Goal: Check status: Check status

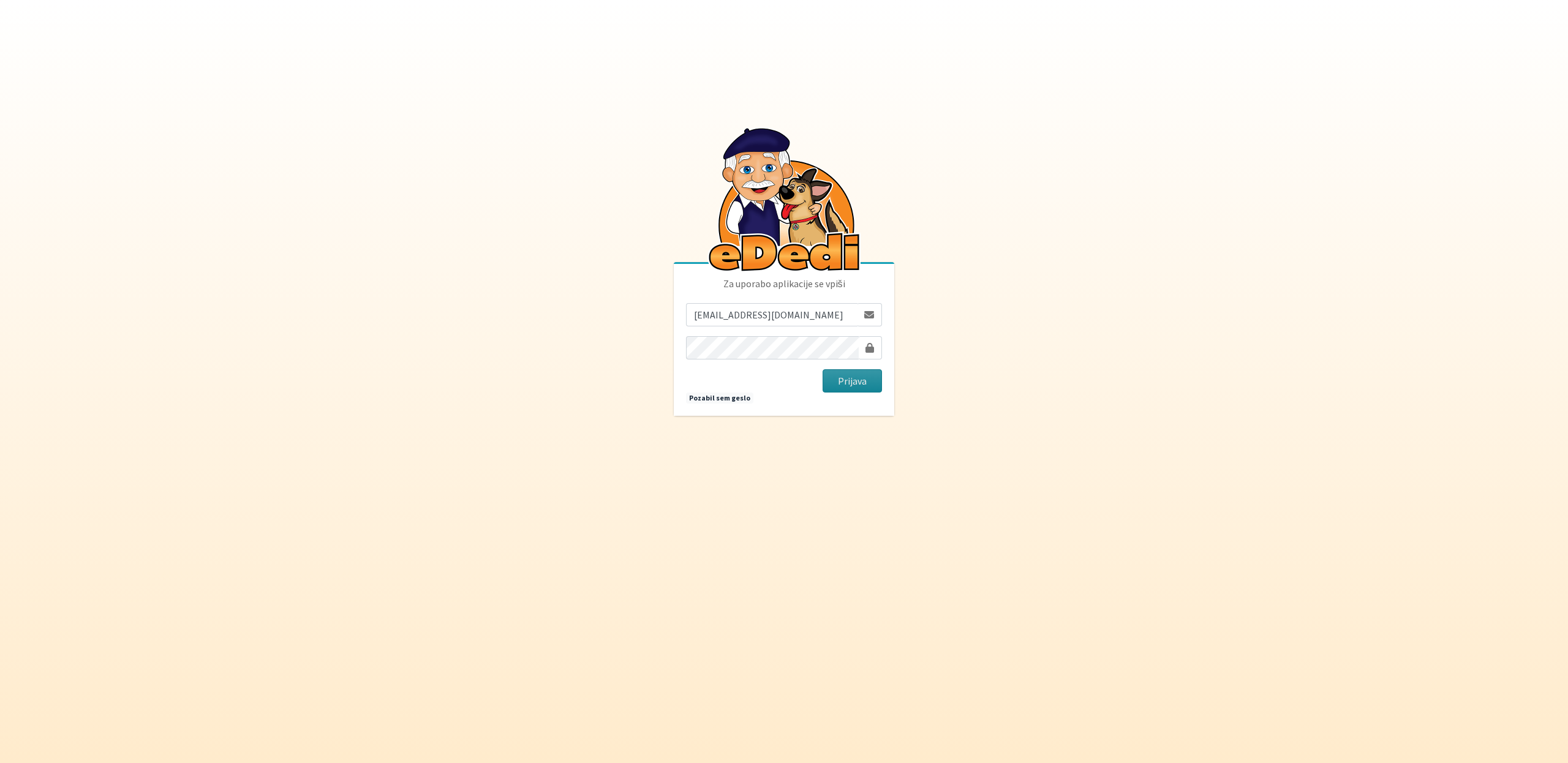
click at [855, 373] on button "Prijava" at bounding box center [852, 381] width 60 height 24
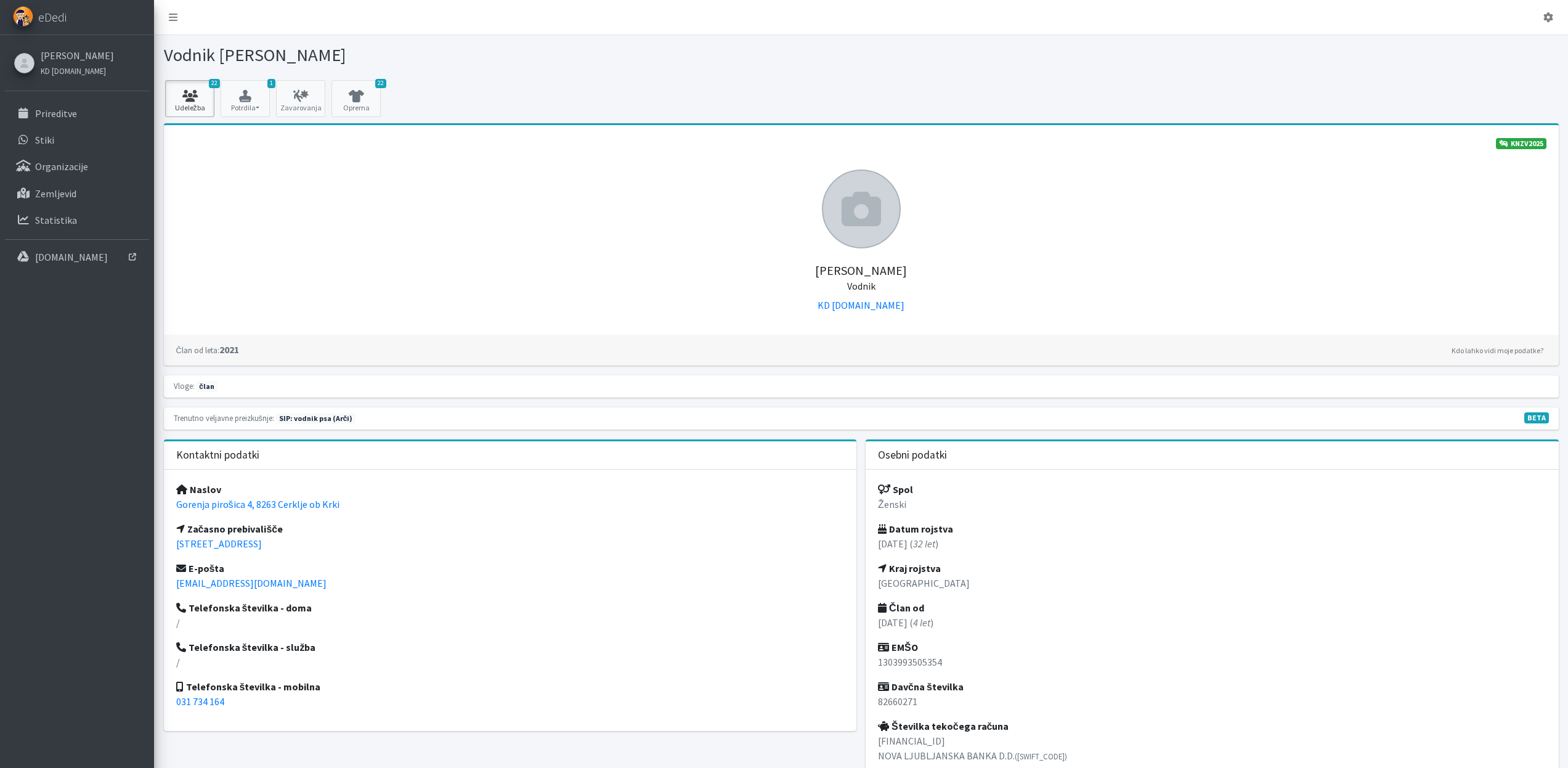
click at [181, 106] on link "22 Udeležba" at bounding box center [190, 98] width 49 height 37
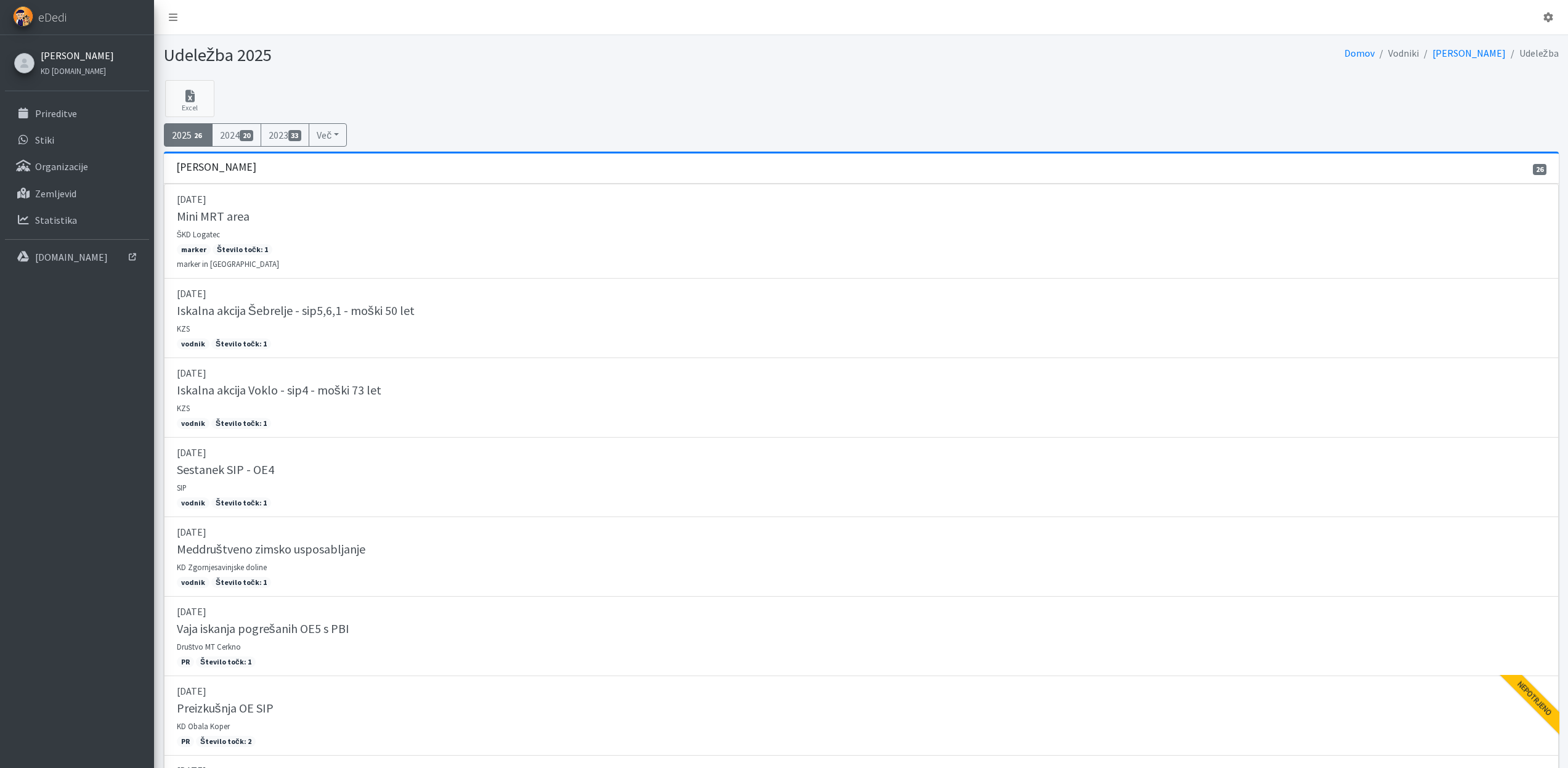
click at [70, 55] on link "[PERSON_NAME]" at bounding box center [77, 56] width 73 height 15
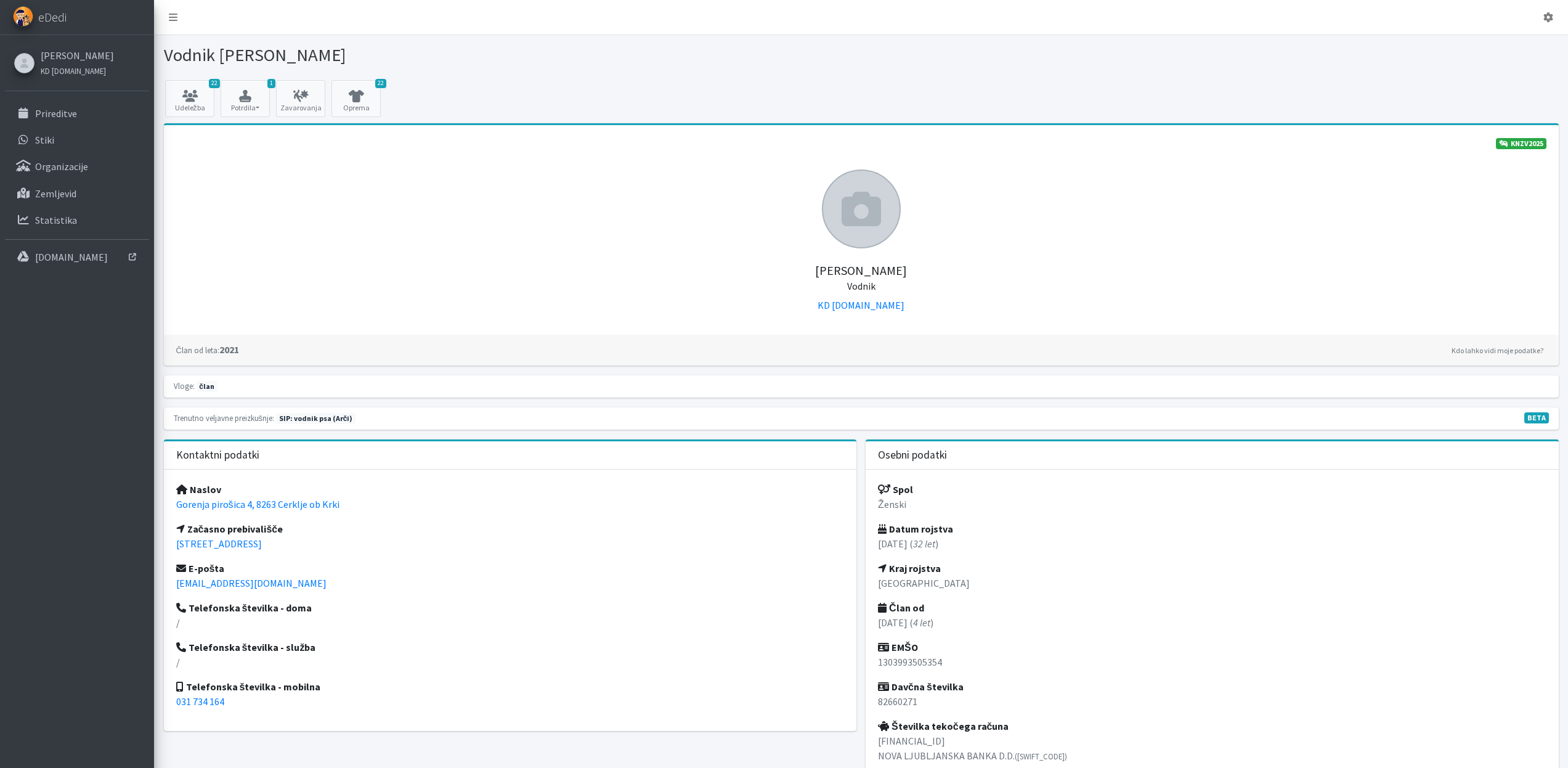
scroll to position [8, 0]
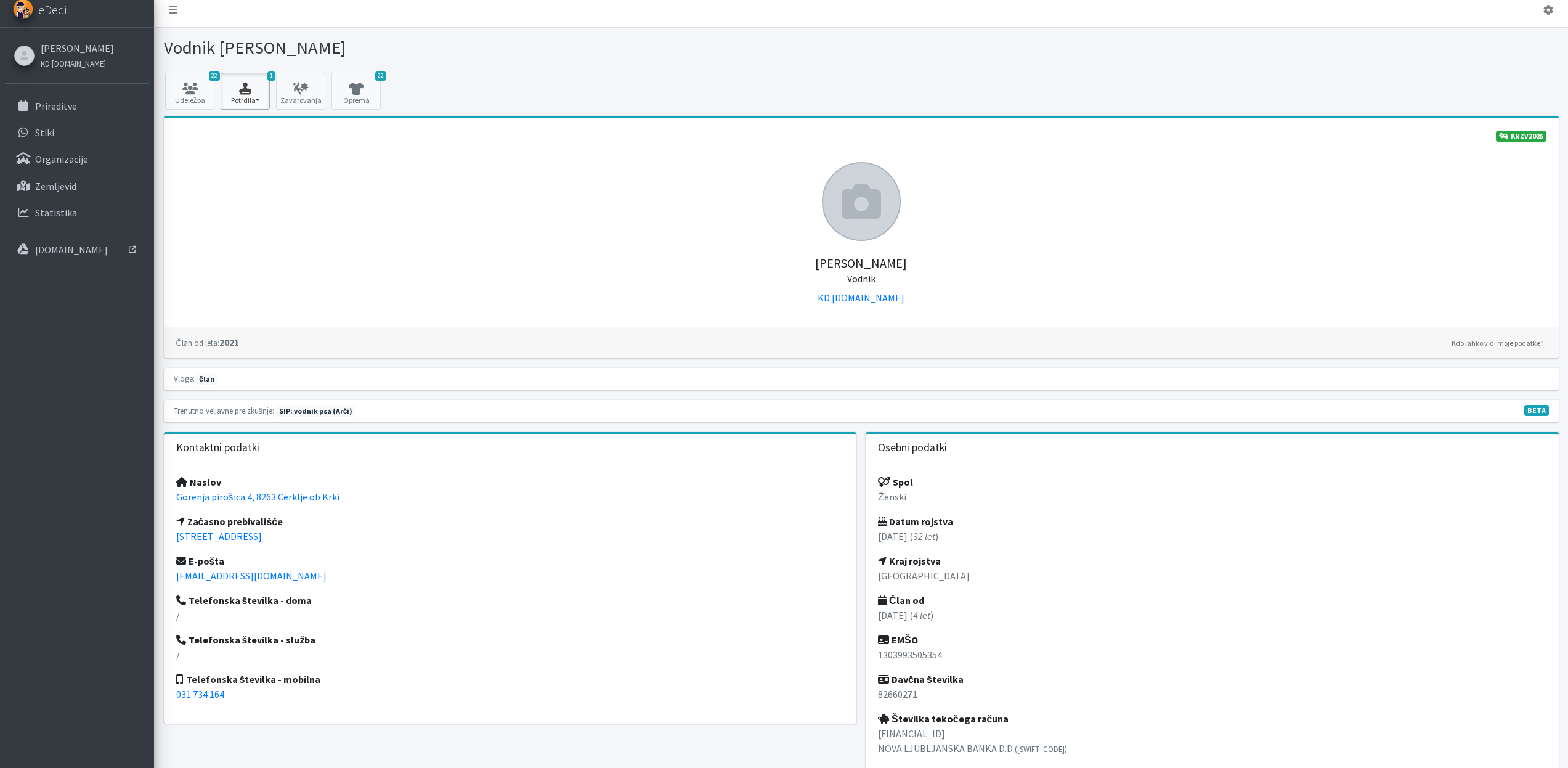
click at [254, 73] on button "1 Potrdila" at bounding box center [245, 90] width 49 height 37
click at [249, 130] on link "SIP 2025 2/2" at bounding box center [270, 126] width 97 height 20
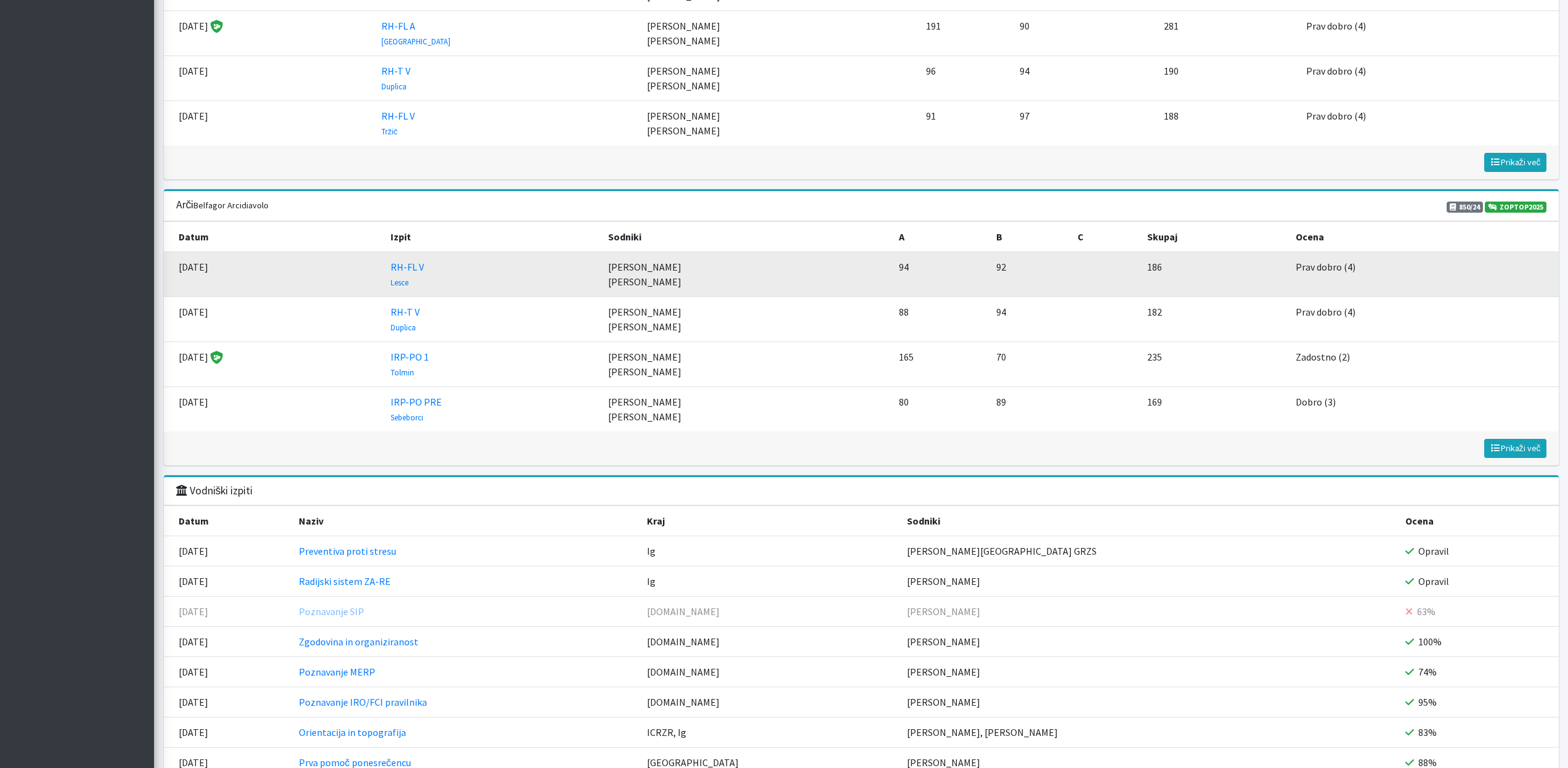
scroll to position [1708, 0]
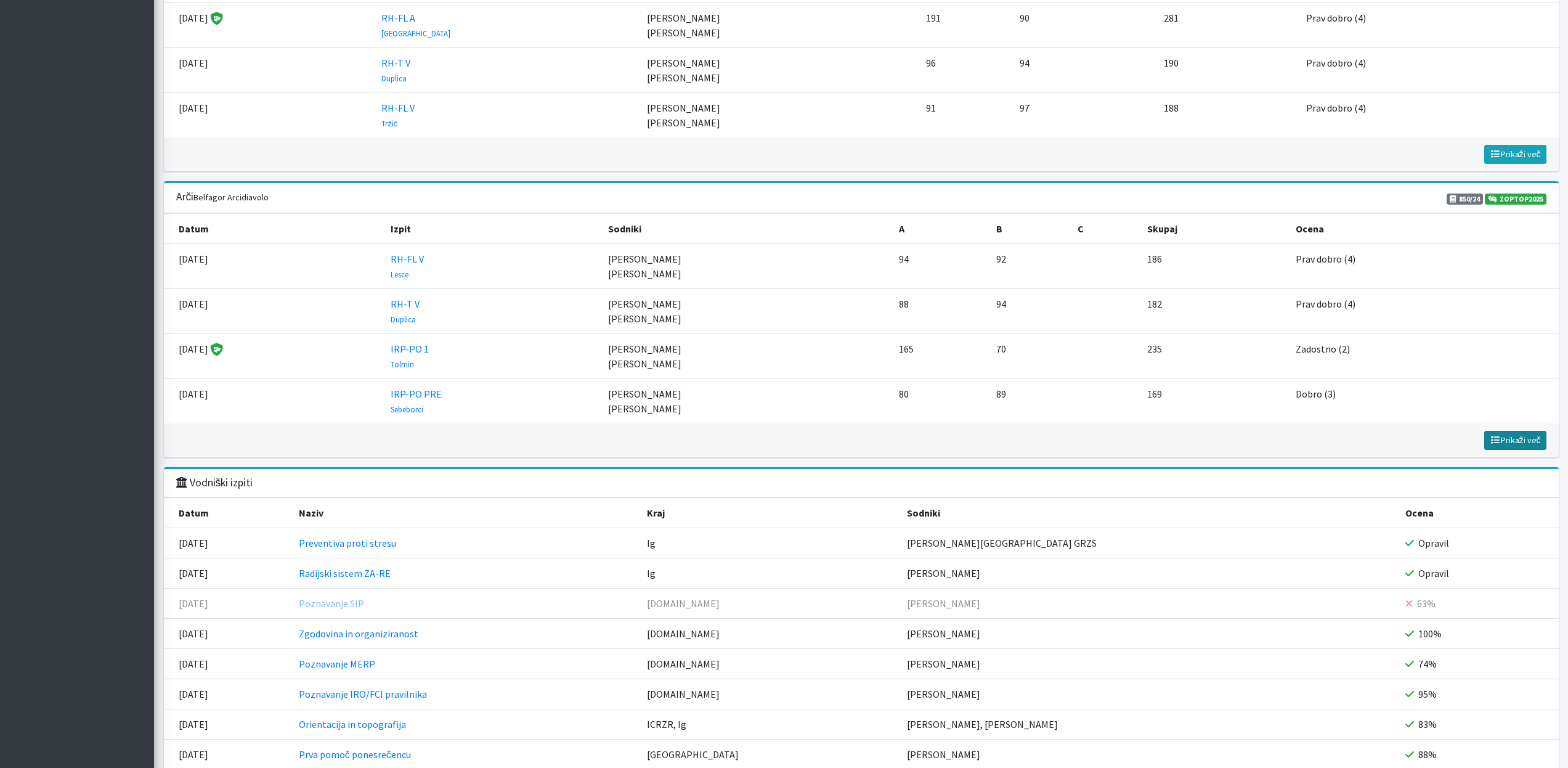
click at [1507, 440] on span "Prikaži več" at bounding box center [1516, 441] width 51 height 11
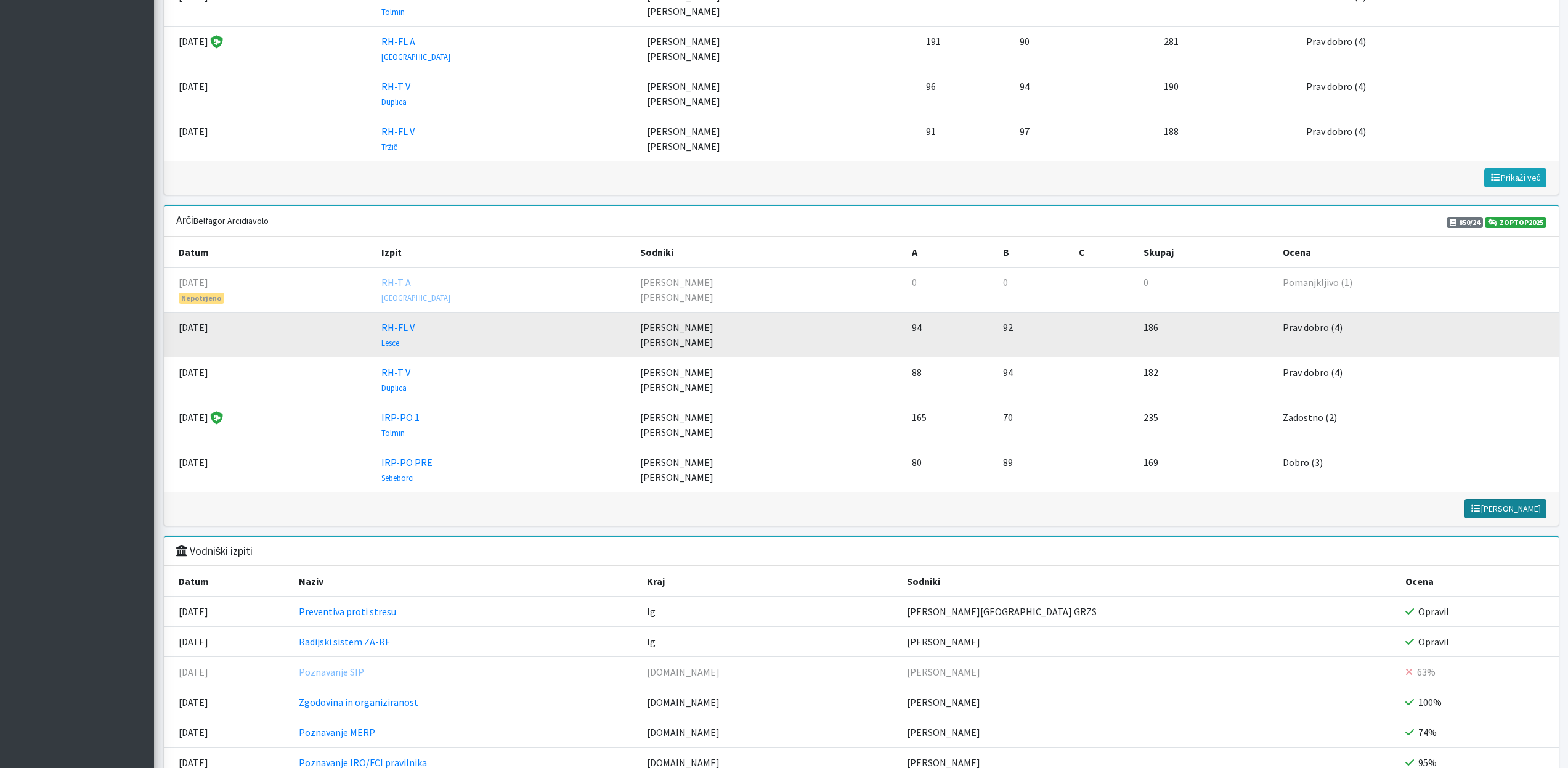
scroll to position [1669, 0]
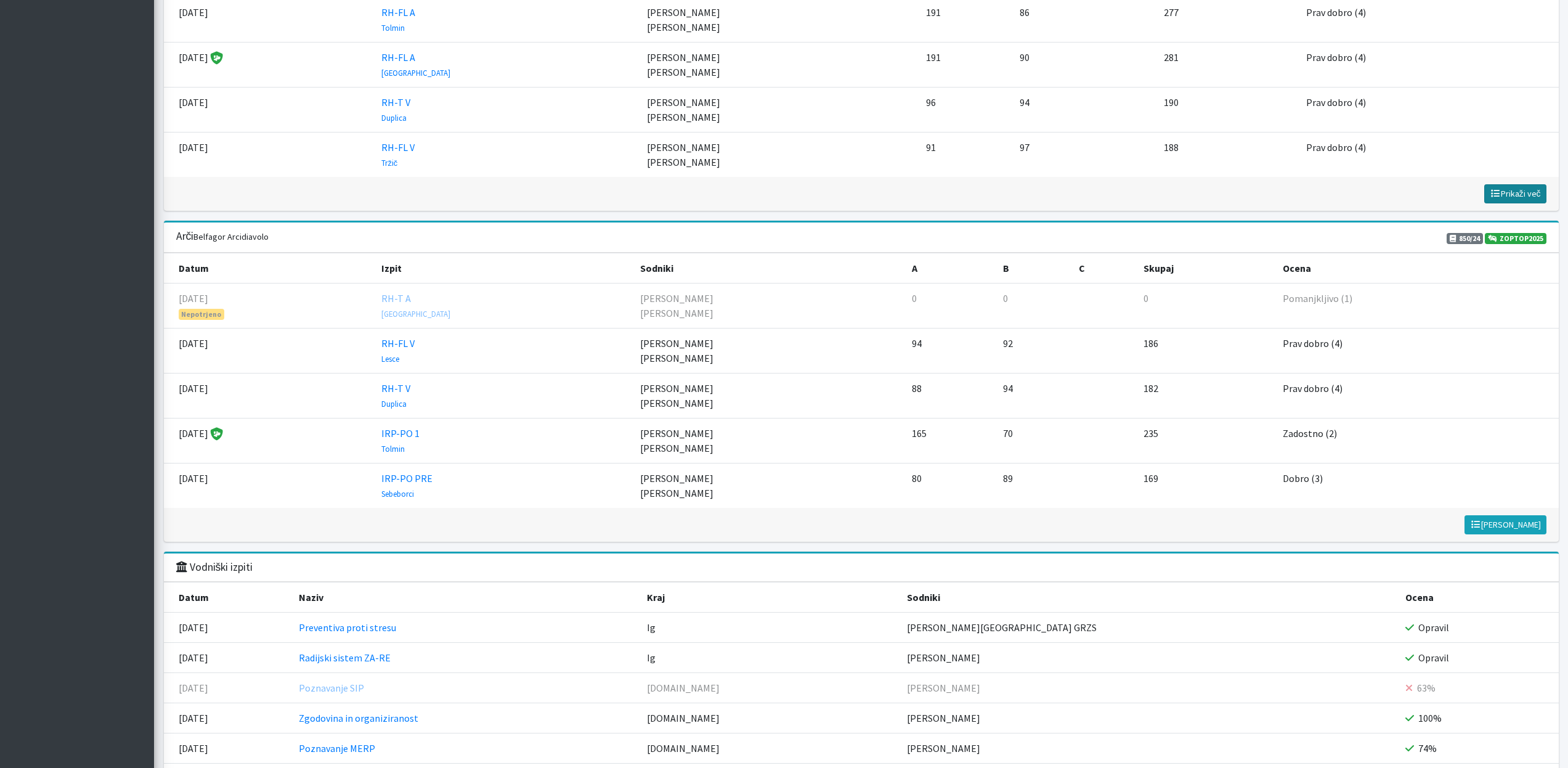
click at [1516, 191] on span "Prikaži več" at bounding box center [1516, 194] width 51 height 11
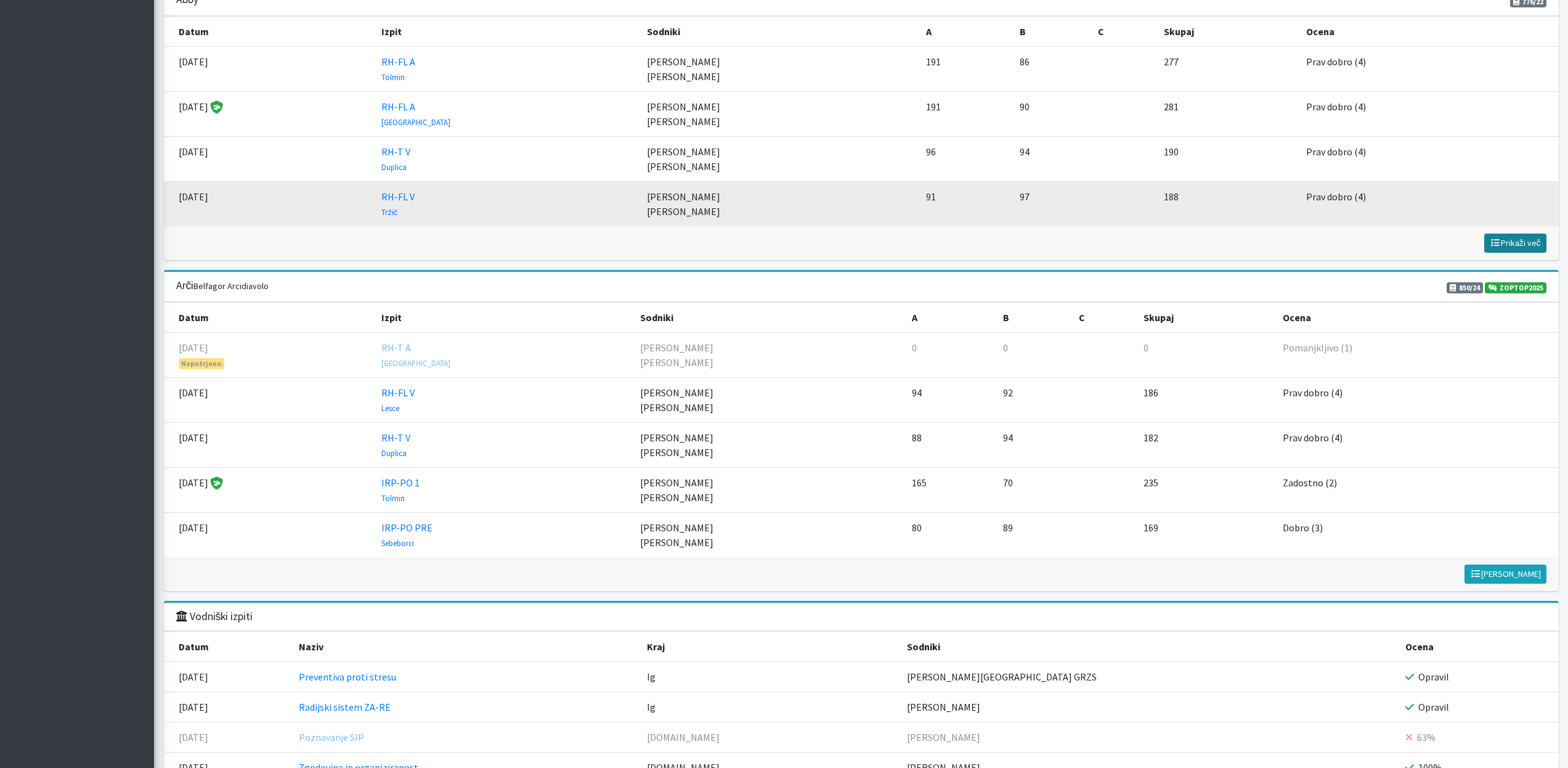
scroll to position [1505, 0]
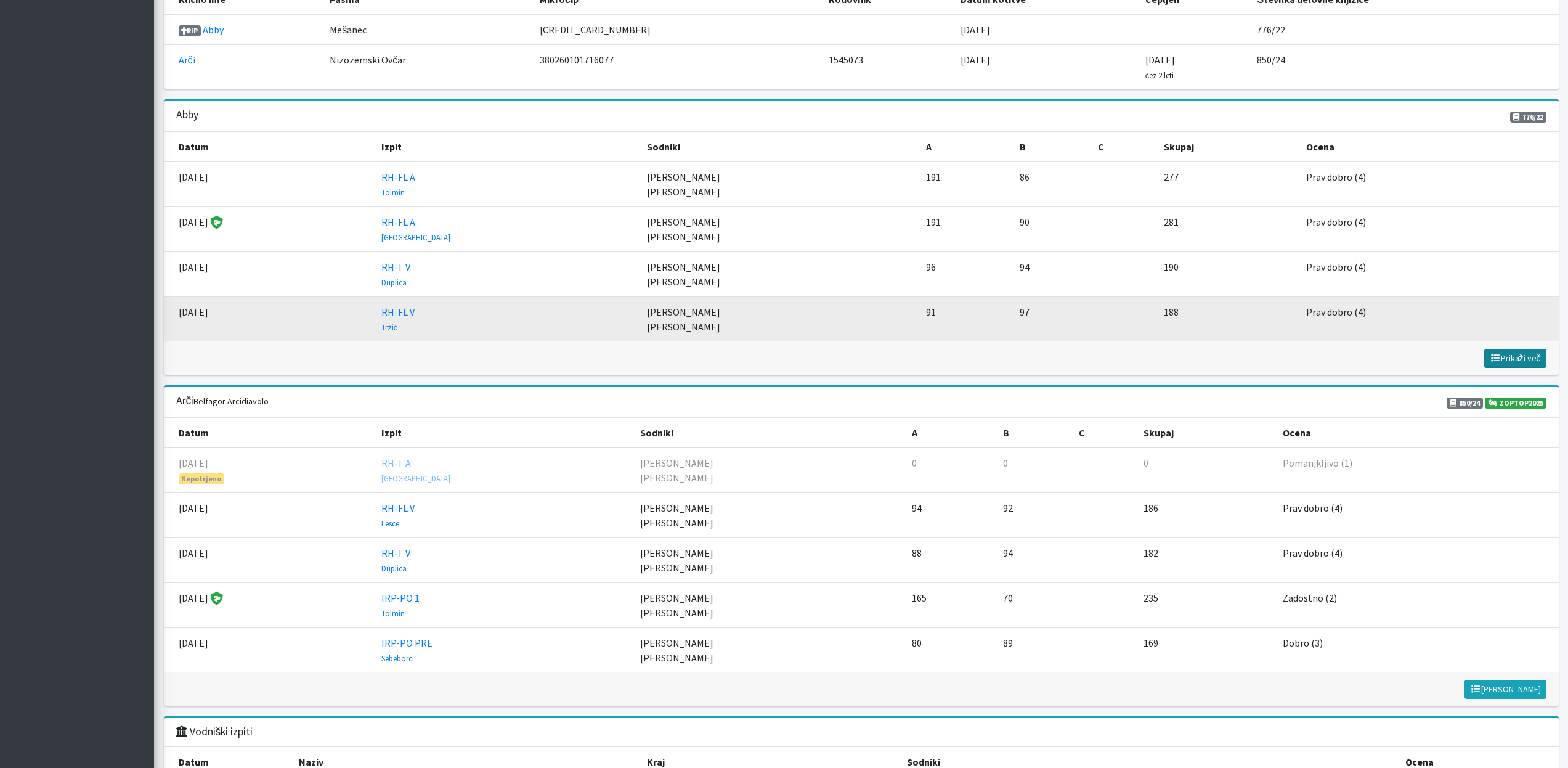
click at [1511, 364] on span "Prikaži več" at bounding box center [1516, 358] width 51 height 11
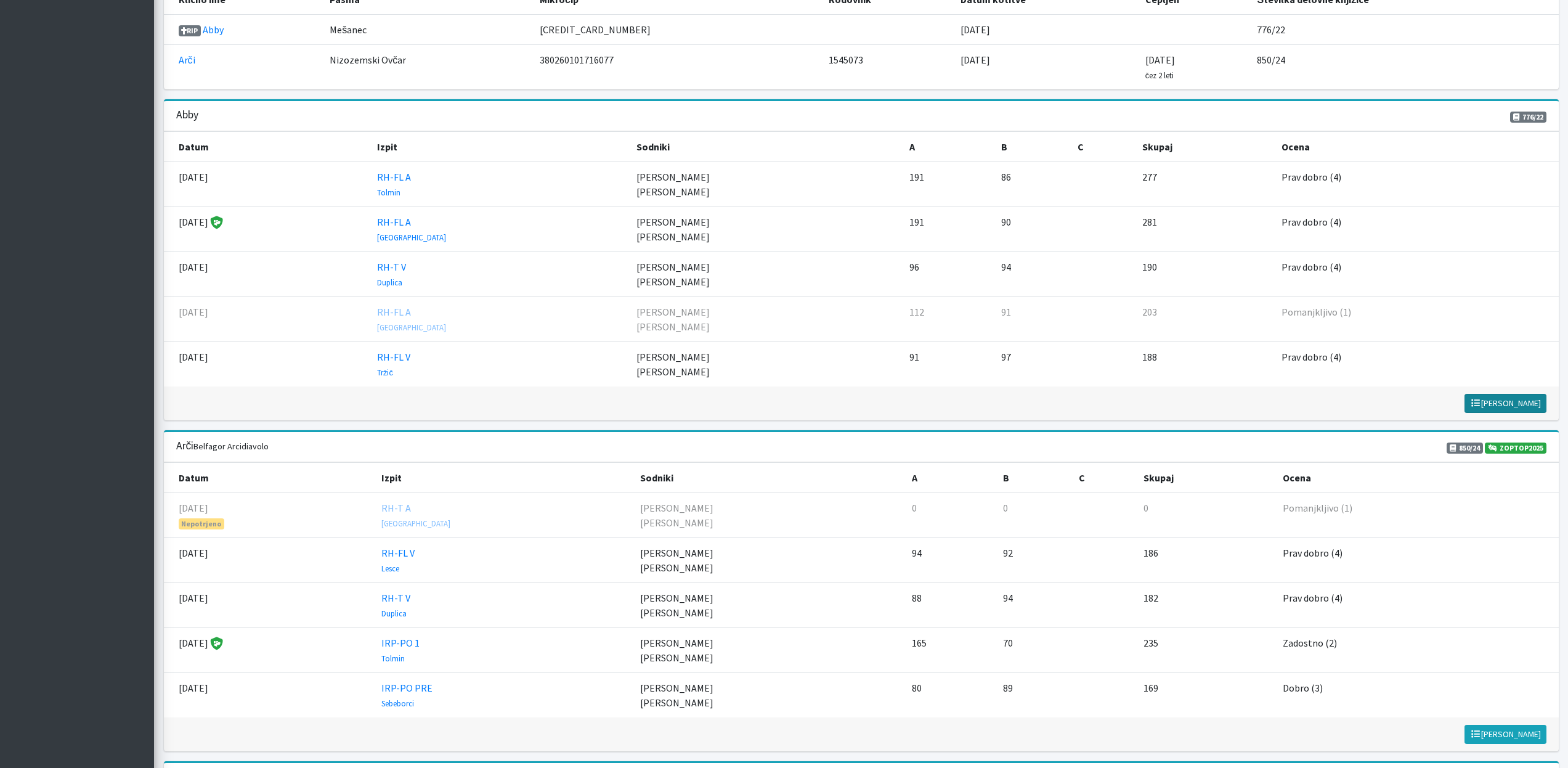
click at [1528, 404] on span "Prikaži manj" at bounding box center [1505, 404] width 70 height 11
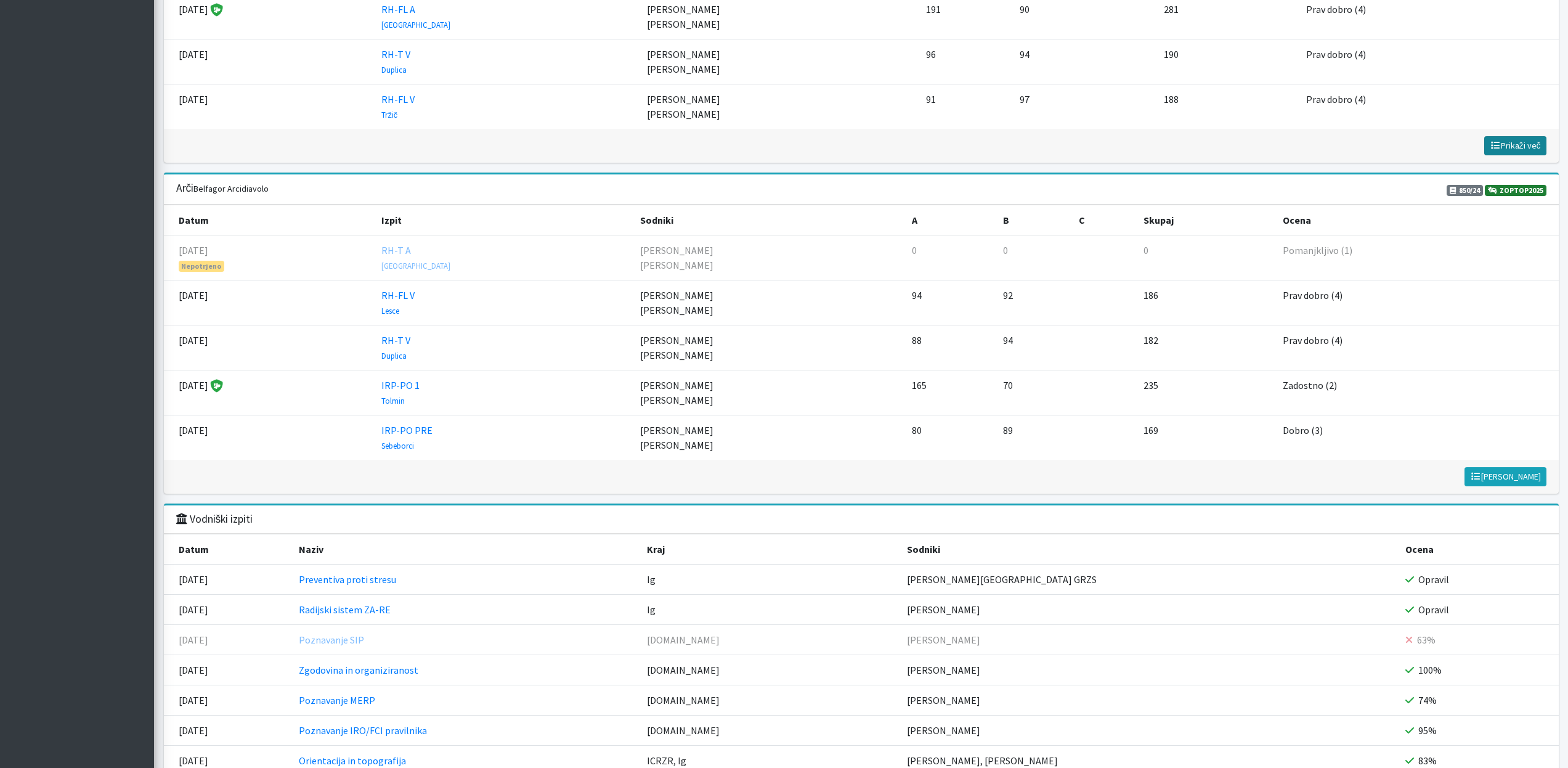
scroll to position [1733, 0]
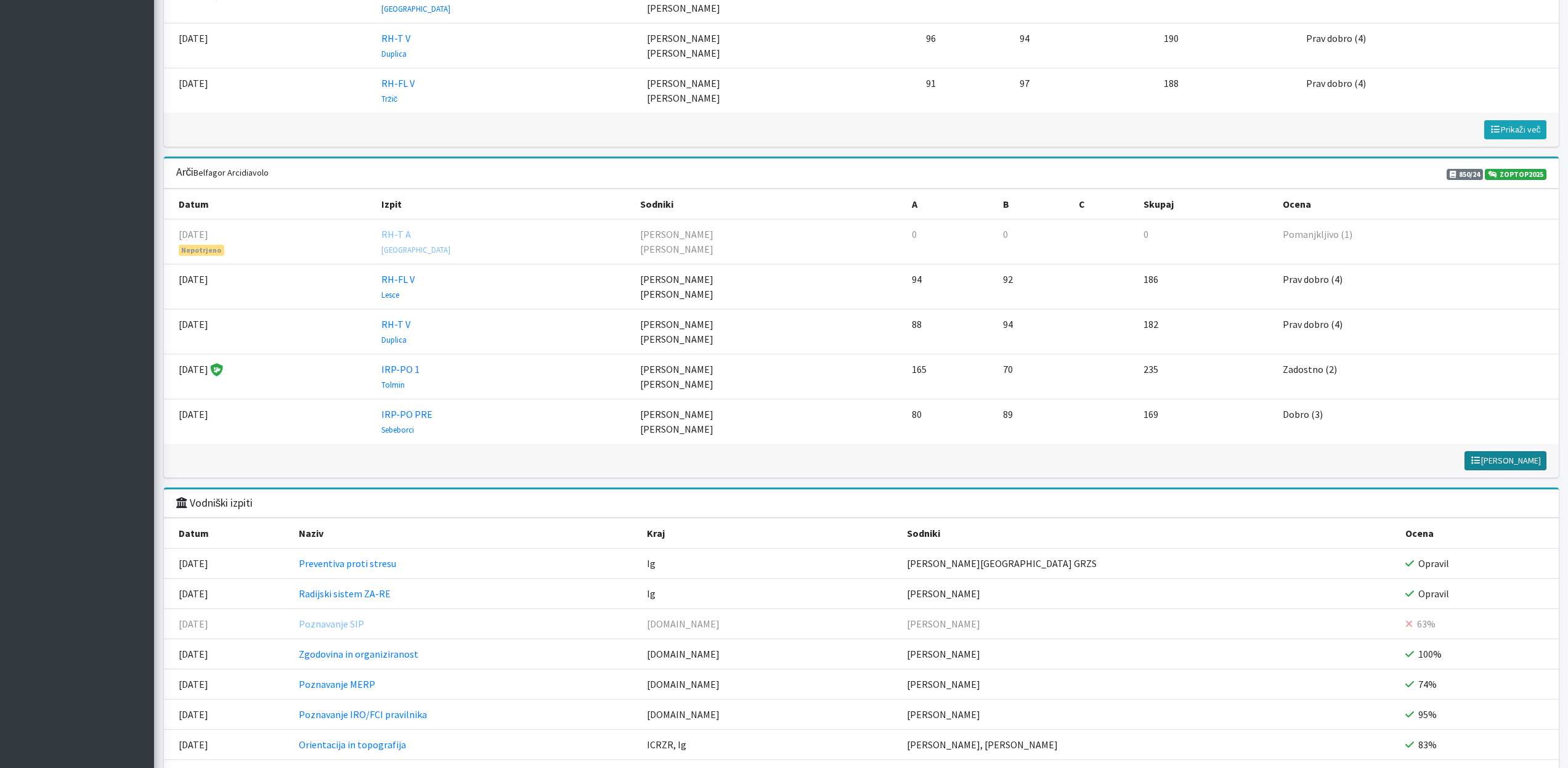
click at [1539, 464] on span "Prikaži manj" at bounding box center [1505, 461] width 70 height 11
click at [1530, 461] on span "Prikaži manj" at bounding box center [1505, 461] width 70 height 11
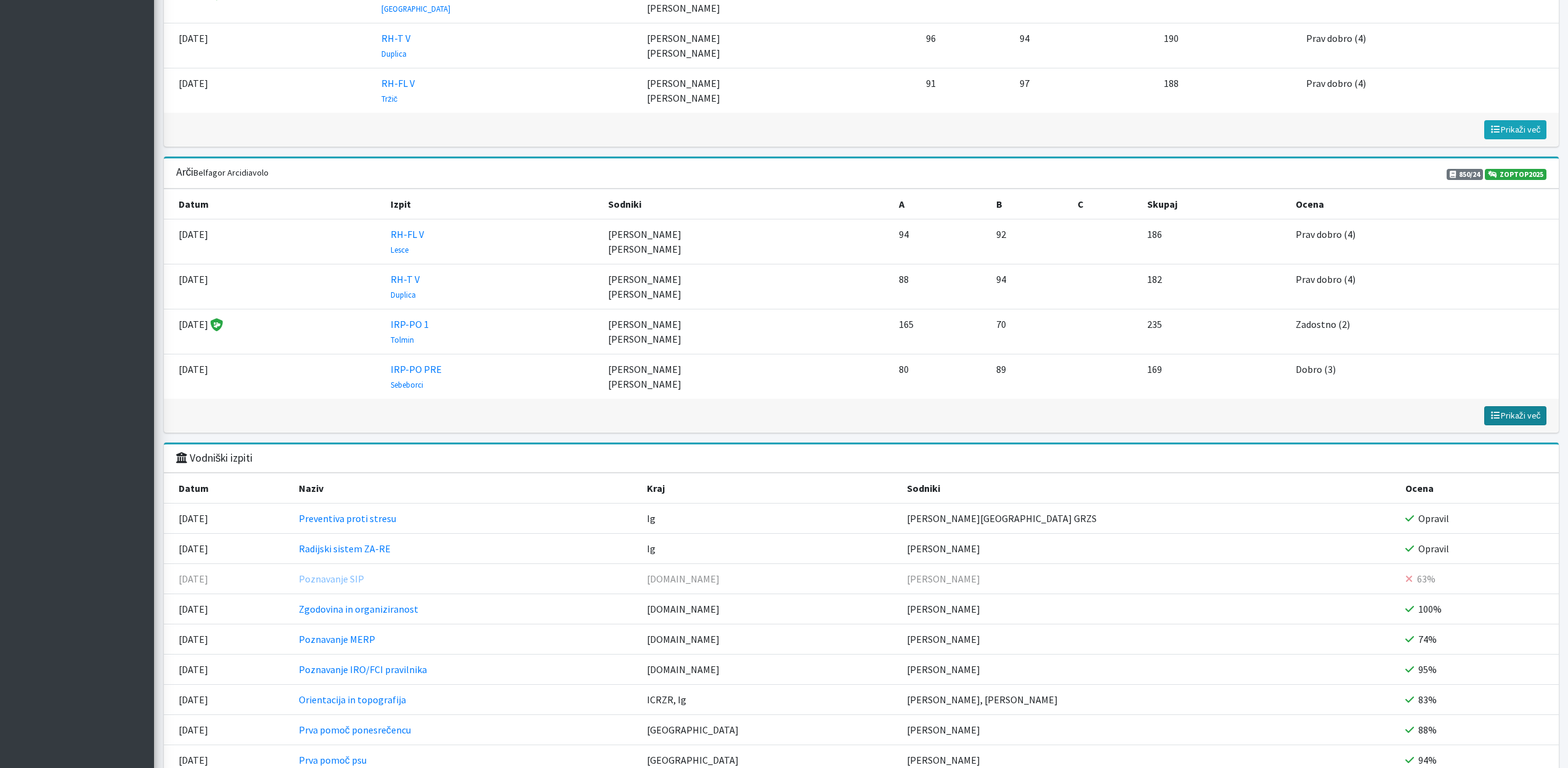
click at [1515, 416] on span "Prikaži več" at bounding box center [1516, 416] width 51 height 11
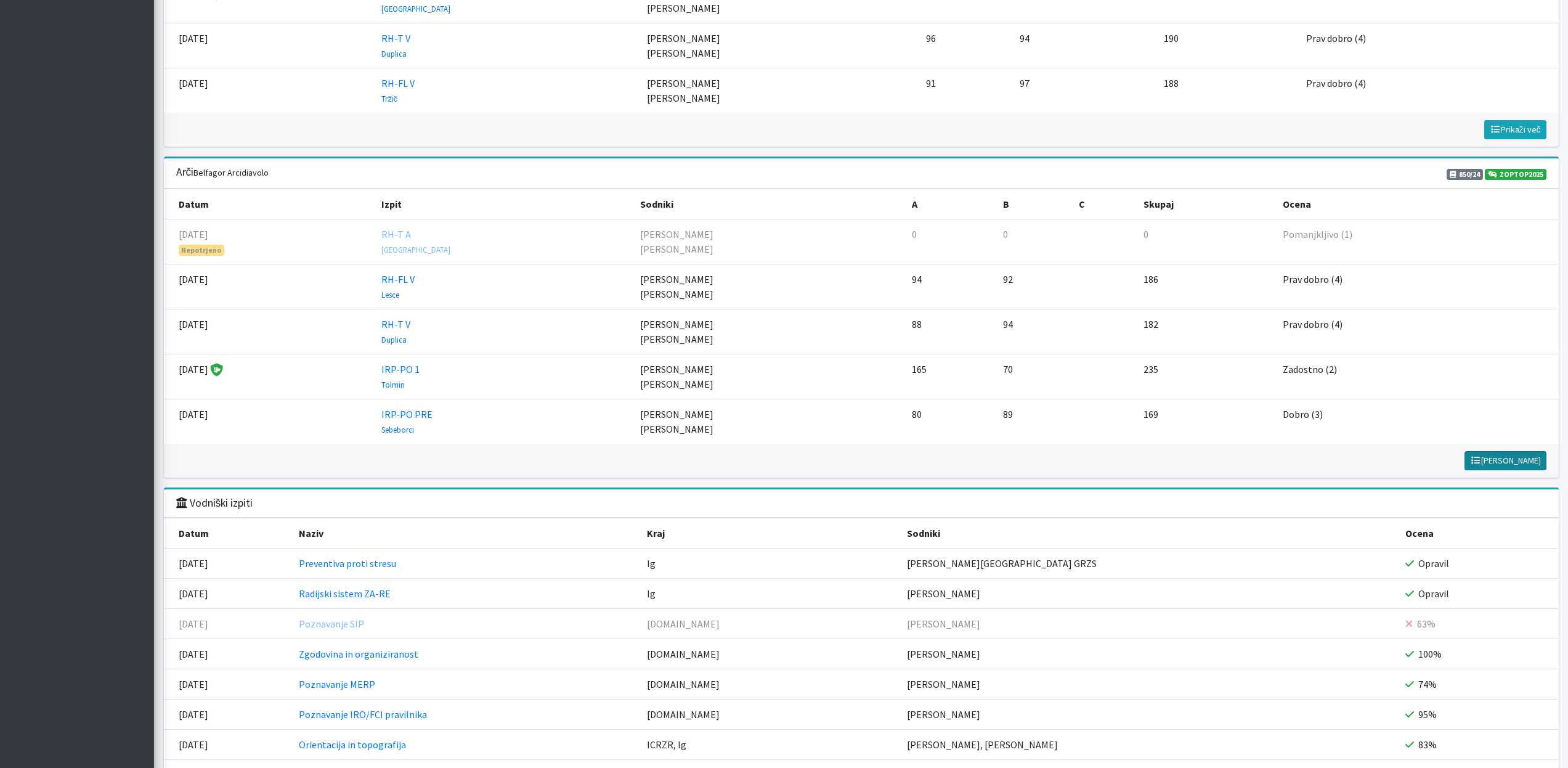
click at [1481, 463] on icon at bounding box center [1476, 460] width 11 height 9
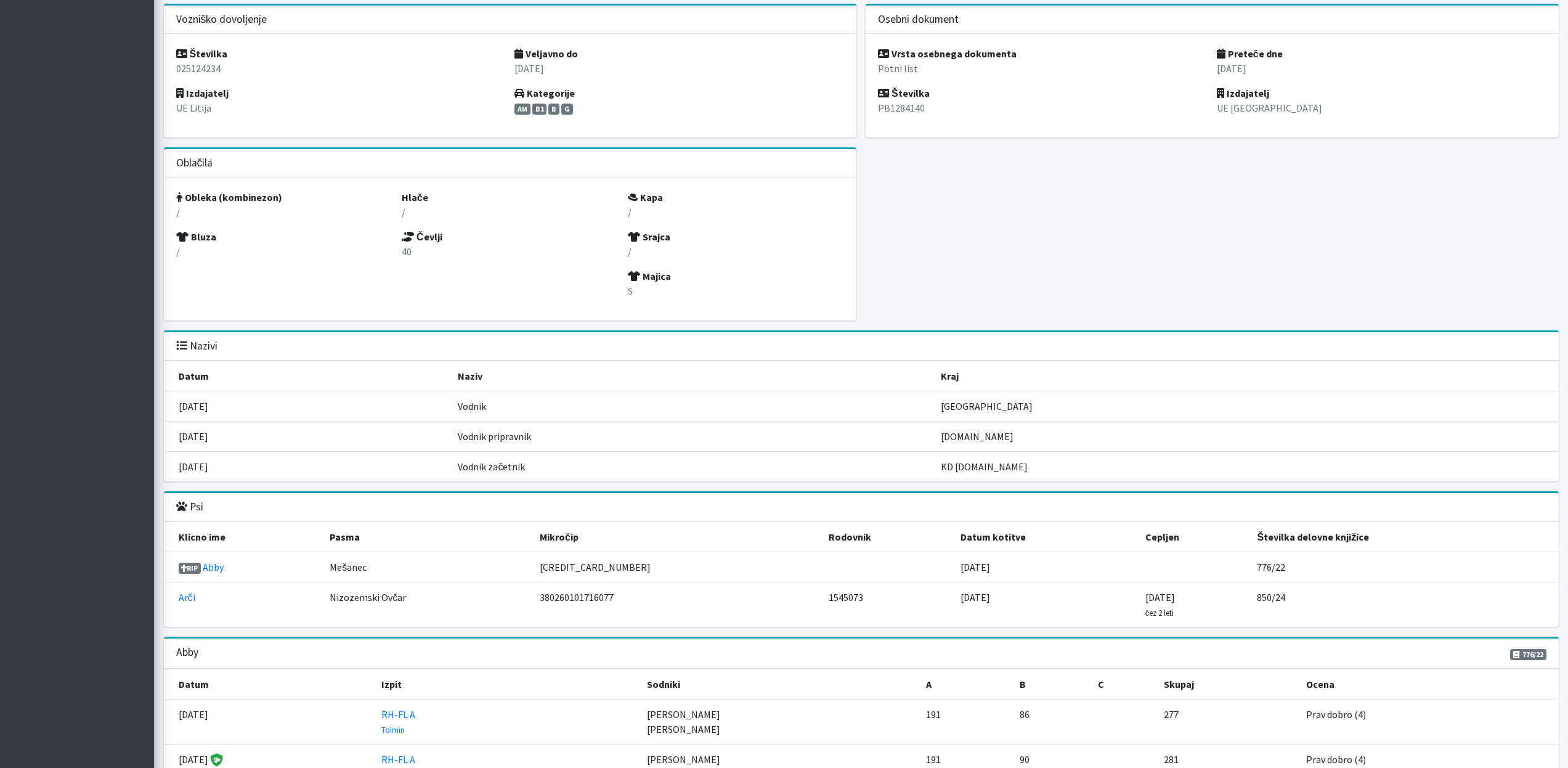
scroll to position [1063, 0]
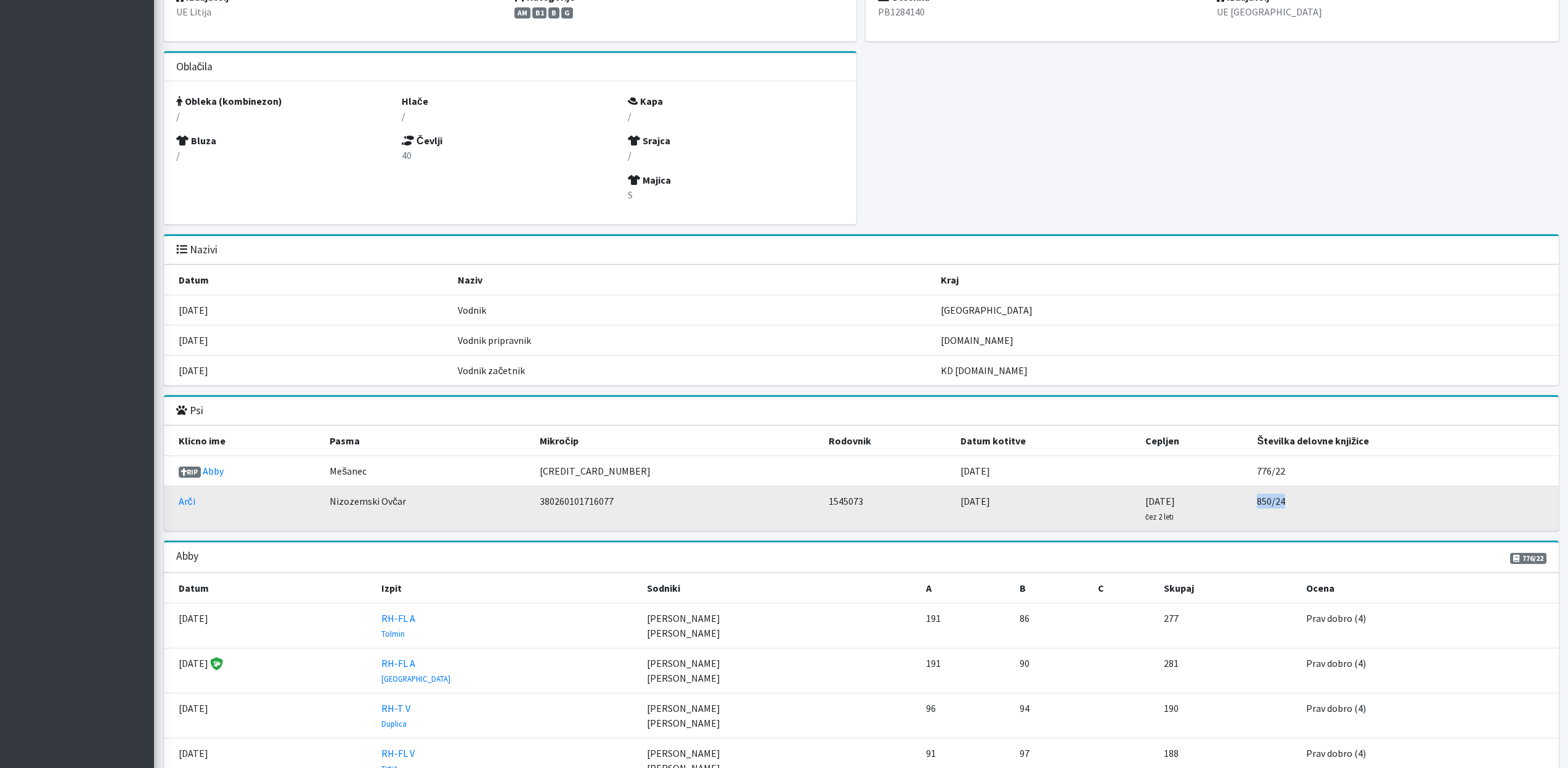
drag, startPoint x: 1248, startPoint y: 502, endPoint x: 1274, endPoint y: 500, distance: 26.1
click at [1274, 500] on td "850/24" at bounding box center [1404, 508] width 308 height 45
copy td "850/24"
click at [584, 502] on td "380260101716077" at bounding box center [677, 508] width 289 height 45
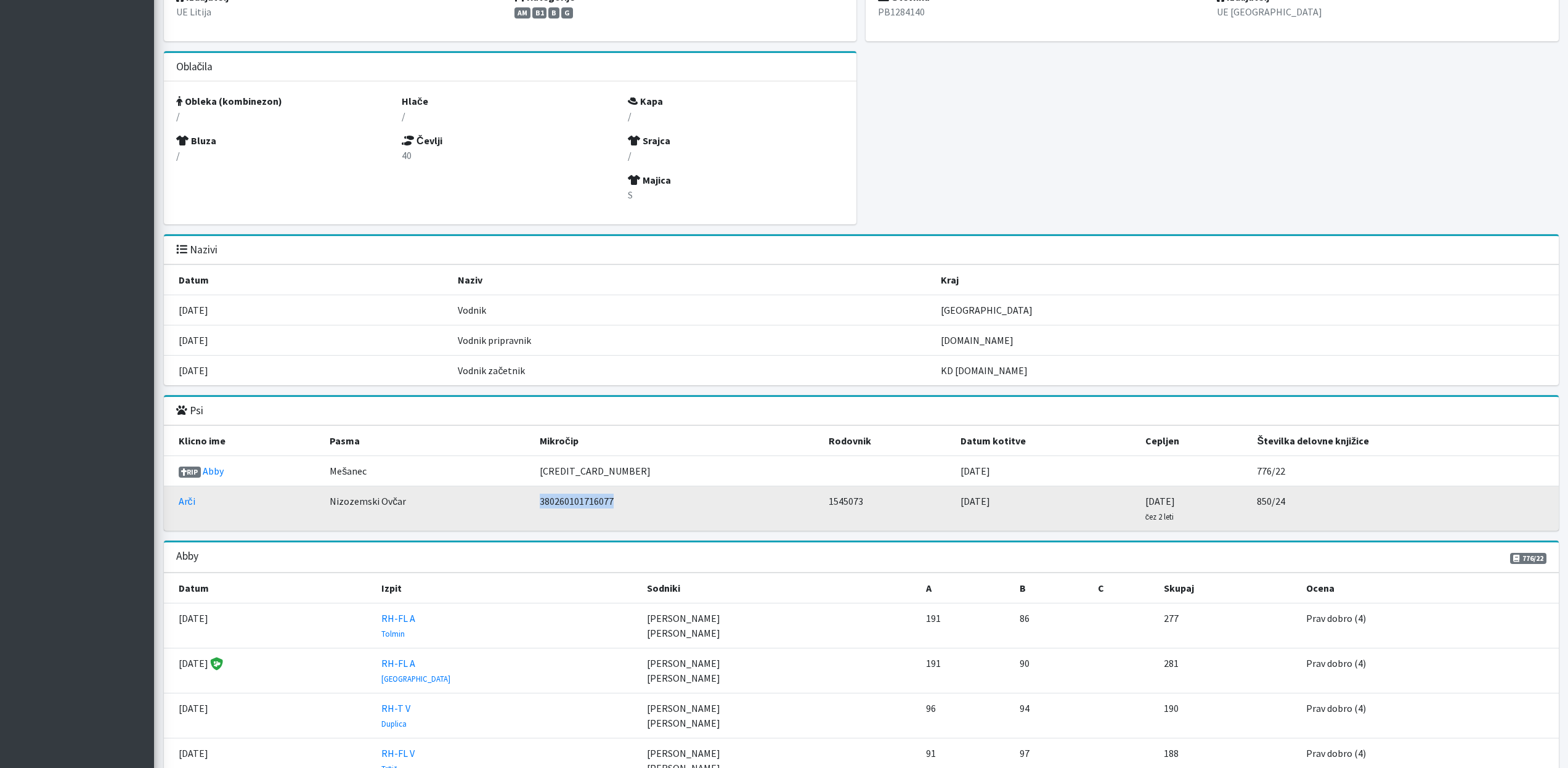
copy td "380260101716077"
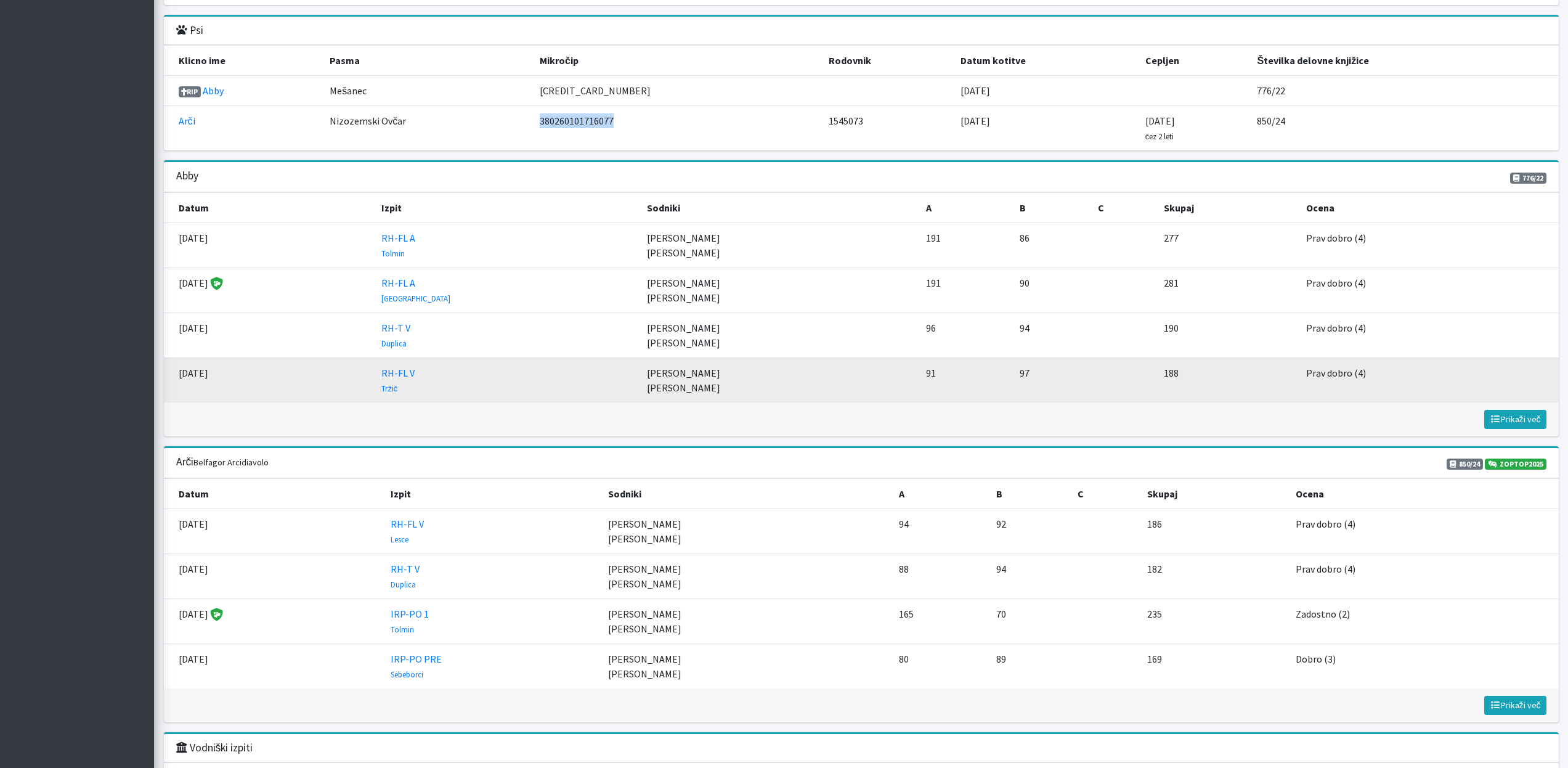
scroll to position [1649, 0]
